Goal: Information Seeking & Learning: Understand process/instructions

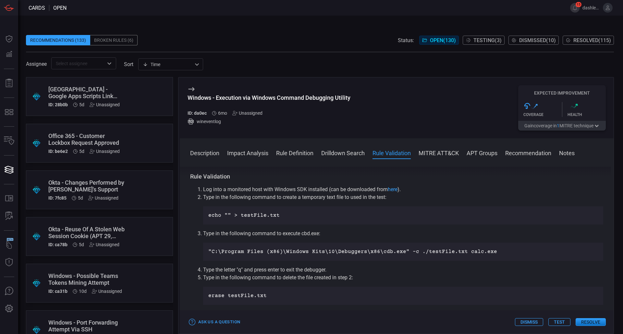
scroll to position [327, 0]
drag, startPoint x: 275, startPoint y: 191, endPoint x: 308, endPoint y: 191, distance: 32.4
click at [308, 191] on li "Log into a monitored host with Windows SDK installed (can be downloaded from he…" at bounding box center [403, 192] width 400 height 8
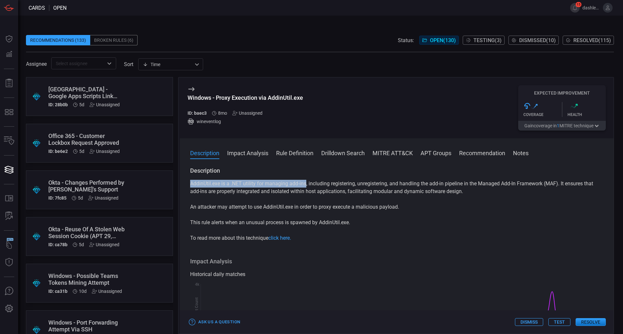
drag, startPoint x: 186, startPoint y: 184, endPoint x: 306, endPoint y: 184, distance: 120.4
click at [306, 184] on div "Description AddinUtil.exe is a .NET utility for managing add-ins, including reg…" at bounding box center [397, 249] width 434 height 165
copy p "AddinUtil.exe is a .NET utility for managing add-ins"
click at [341, 193] on p "AddinUtil.exe is a .NET utility for managing add-ins, including registering, un…" at bounding box center [396, 188] width 413 height 16
drag, startPoint x: 193, startPoint y: 185, endPoint x: 306, endPoint y: 184, distance: 113.2
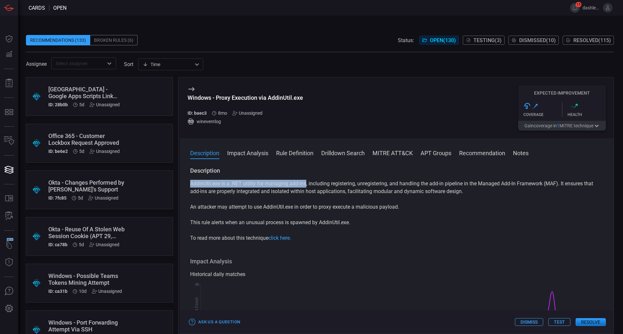
click at [306, 184] on p "AddinUtil.exe is a .NET utility for managing add-ins, including registering, un…" at bounding box center [396, 188] width 413 height 16
copy p "AddinUtil.exe is a .NET utility for managing add-ins"
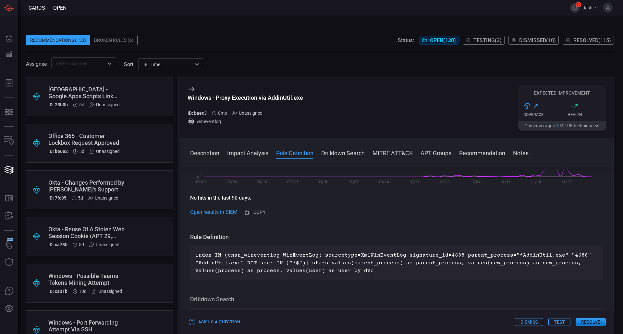
scroll to position [152, 0]
click at [218, 211] on link "Open results in SIEM" at bounding box center [213, 212] width 47 height 8
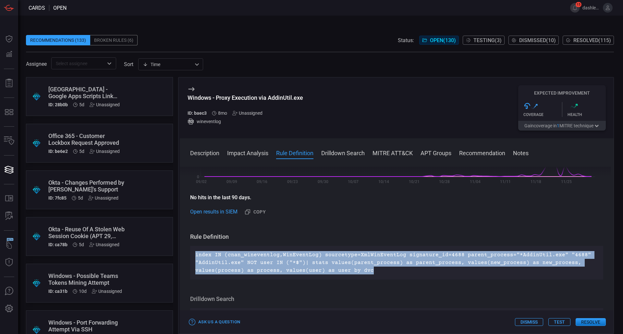
drag, startPoint x: 369, startPoint y: 273, endPoint x: 193, endPoint y: 253, distance: 177.0
click at [193, 253] on div "index IN (cnan_wineventlog,WinEventLog) sourcetype=XmlWinEventLog signature_id=…" at bounding box center [396, 263] width 413 height 34
copy p "index IN (cnan_wineventlog,WinEventLog) sourcetype=XmlWinEventLog signature_id=…"
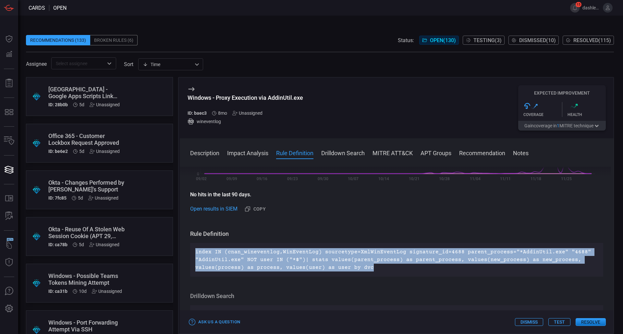
scroll to position [158, 0]
